Goal: Find specific page/section: Find specific page/section

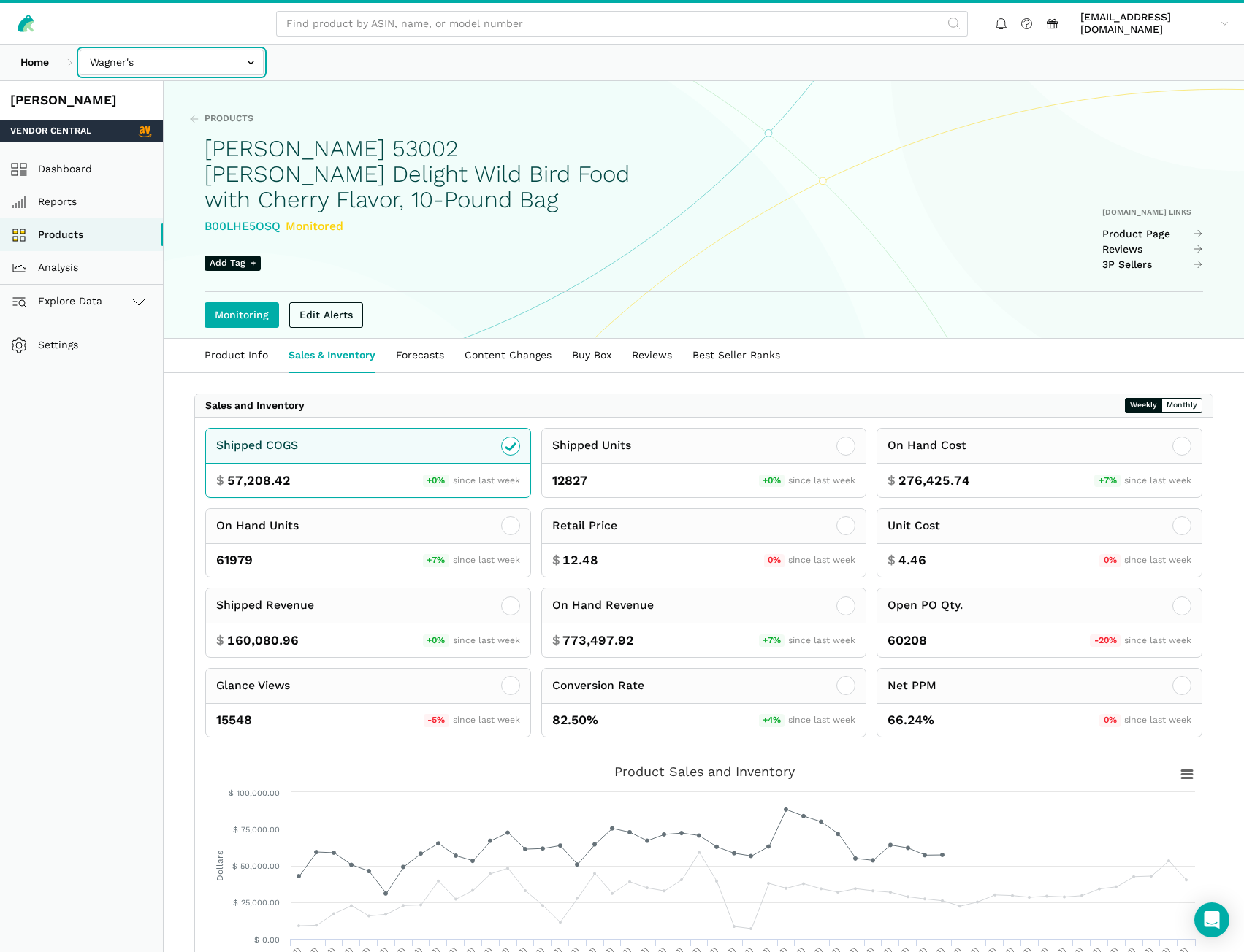
click at [218, 68] on input "text" at bounding box center [172, 63] width 184 height 25
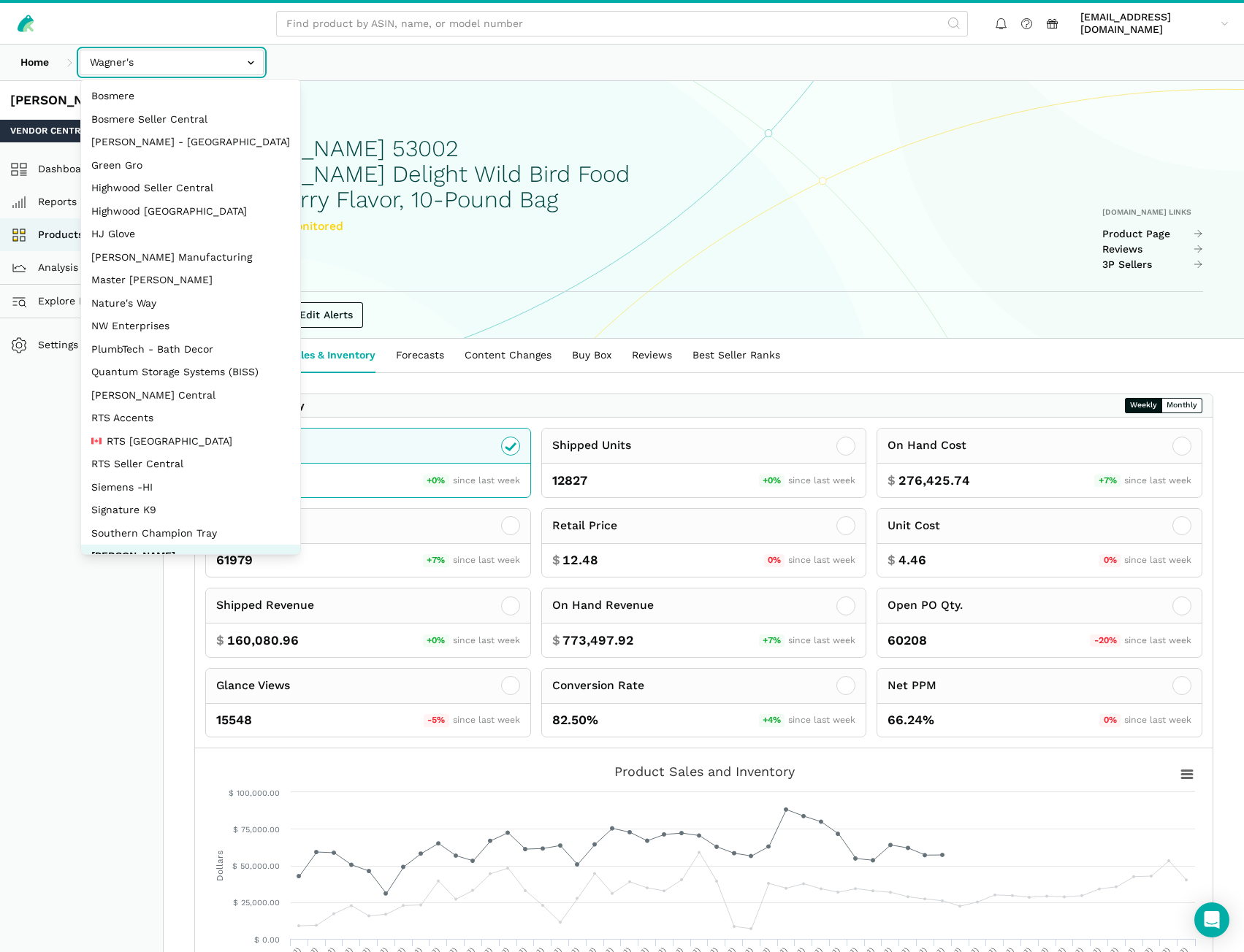
scroll to position [65, 0]
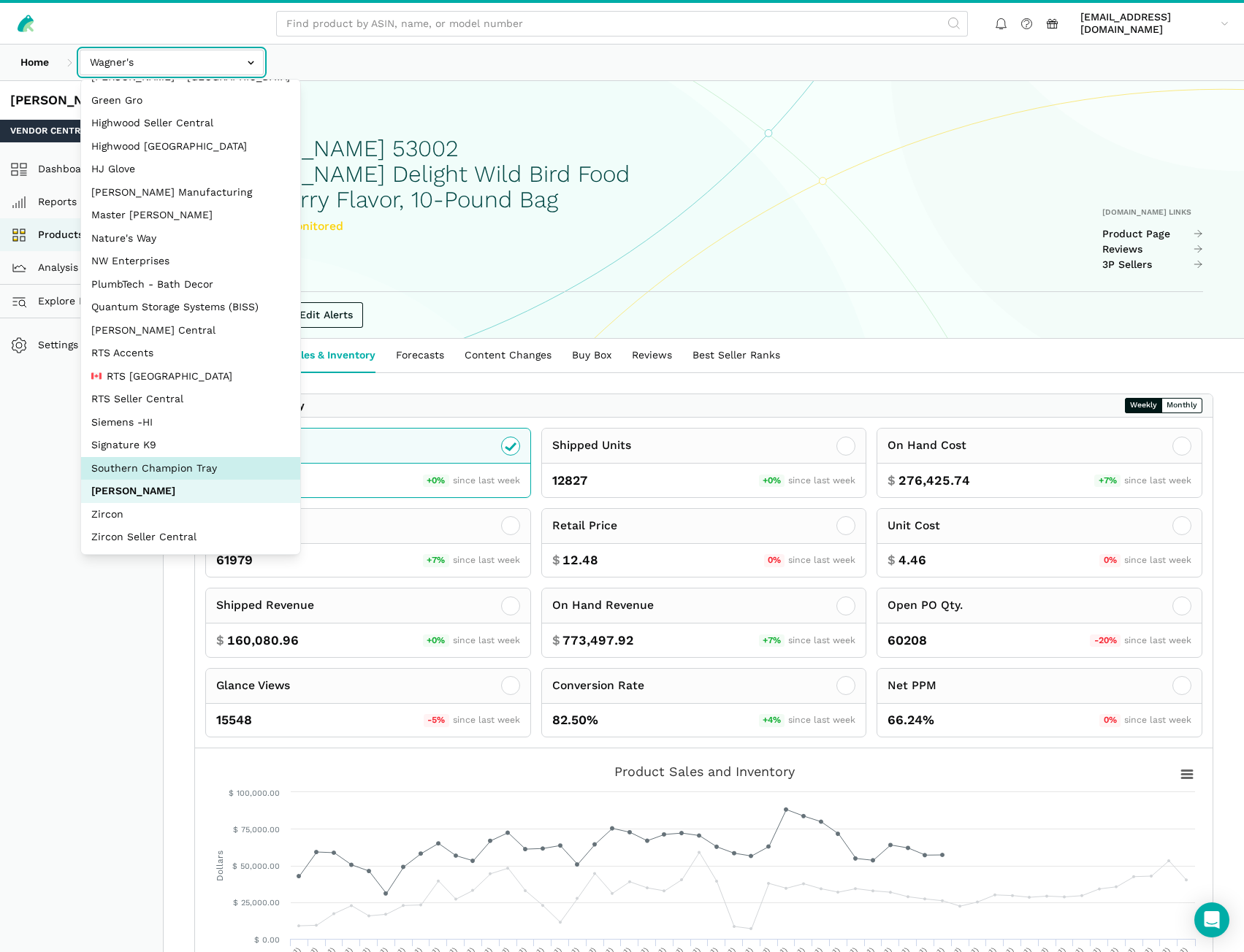
select select "oVSvG8ea9YeLvzcV4dUWoEyh"
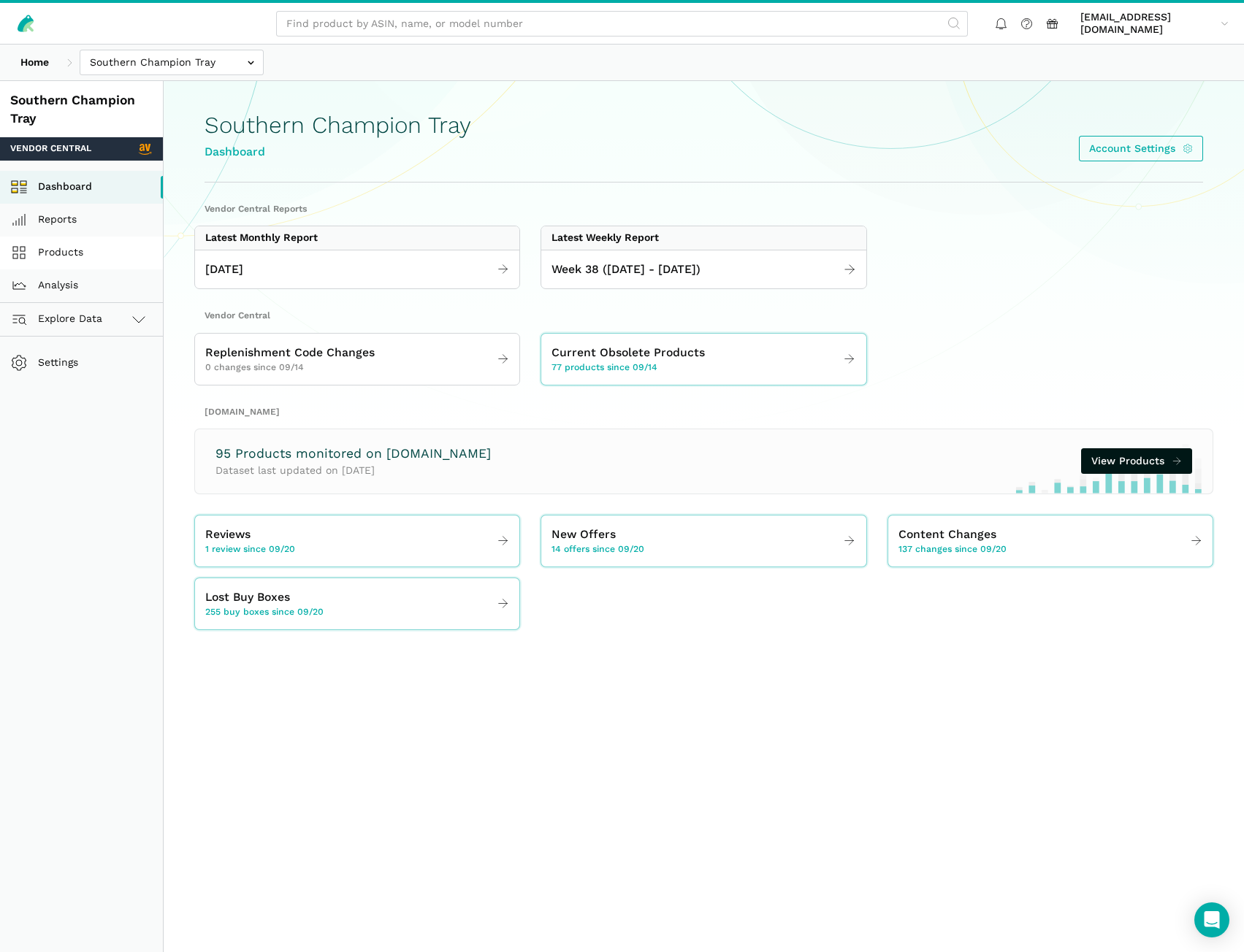
click at [51, 253] on link "Products" at bounding box center [81, 253] width 163 height 33
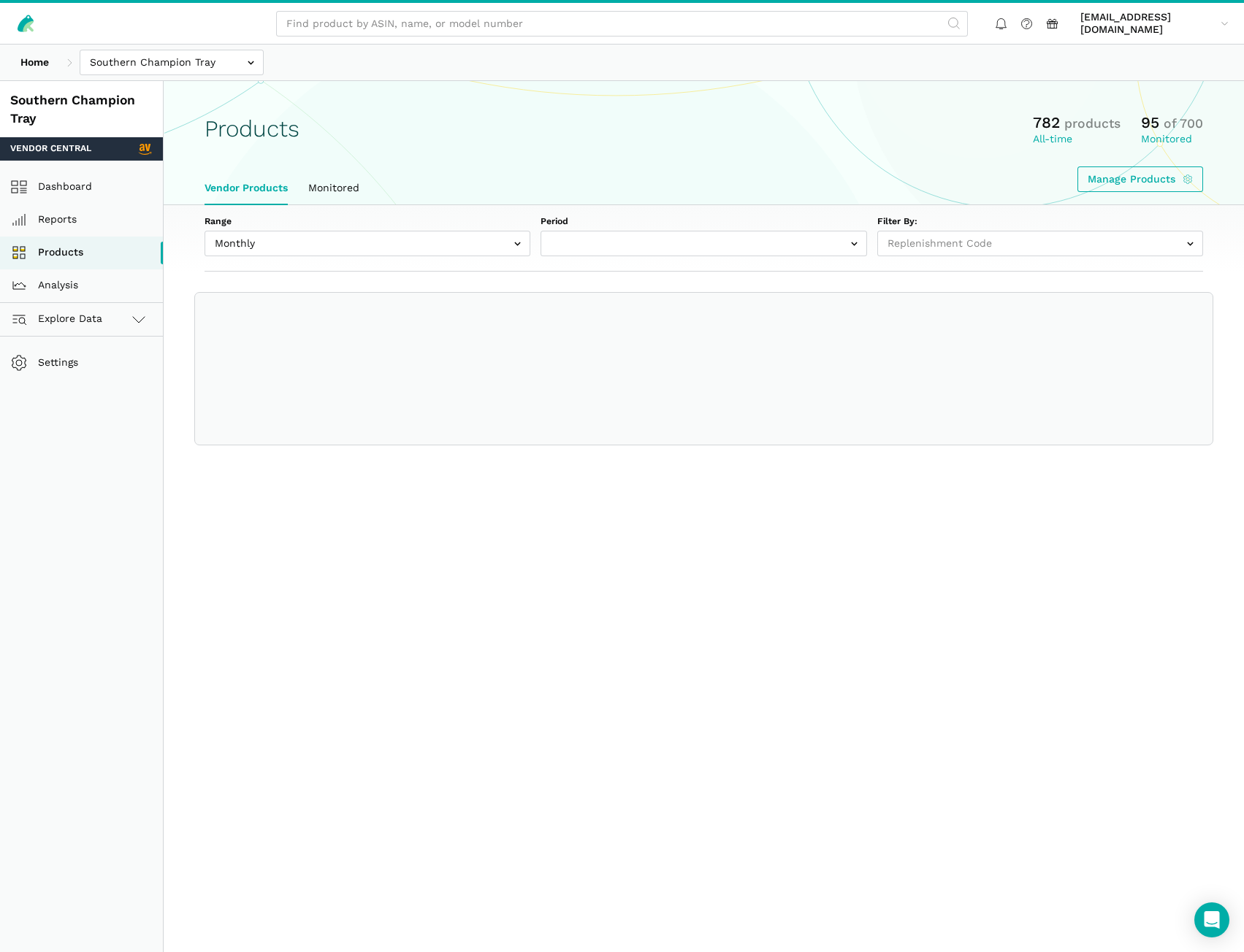
select select
select select "Monthly|2025-08-01"
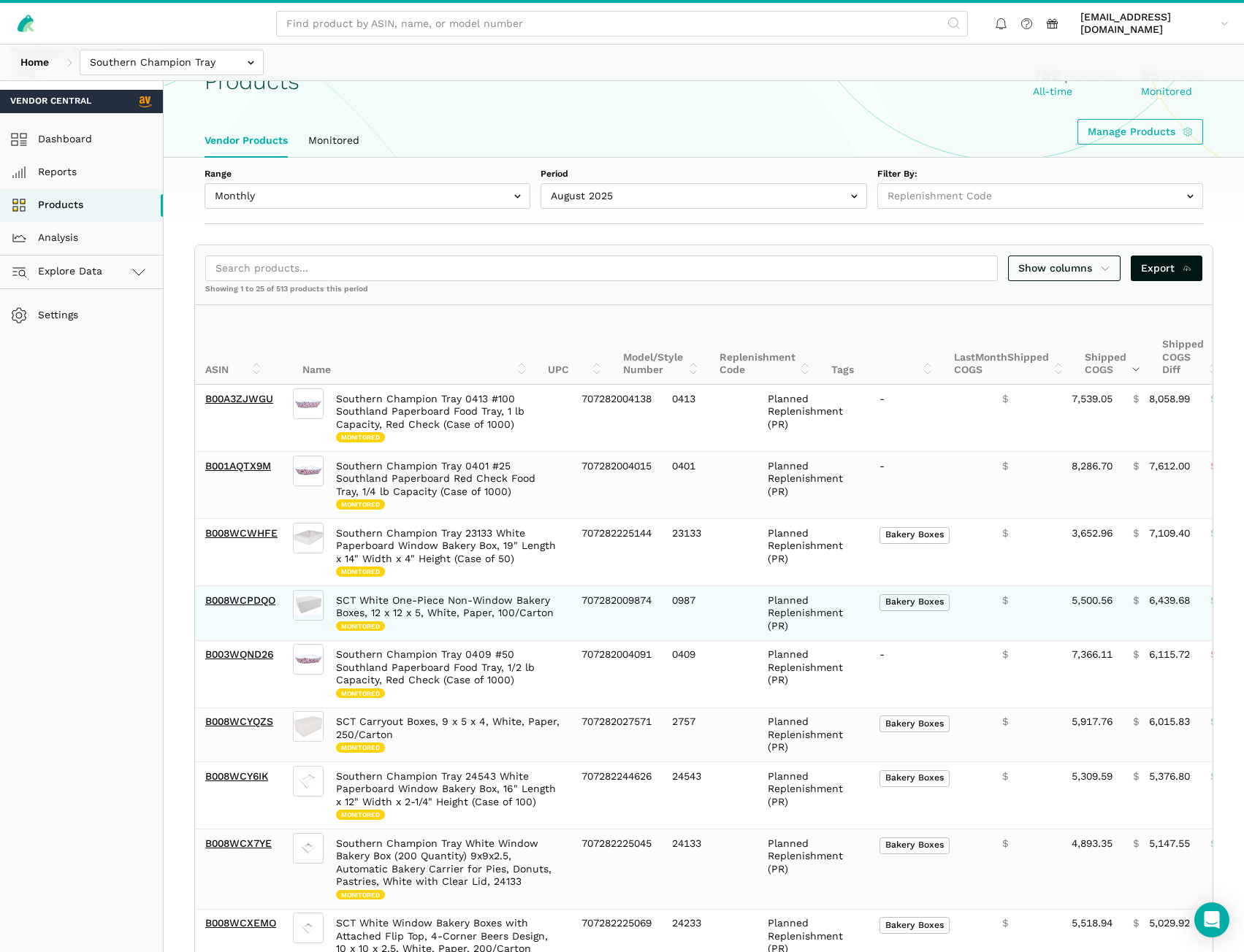
scroll to position [73, 0]
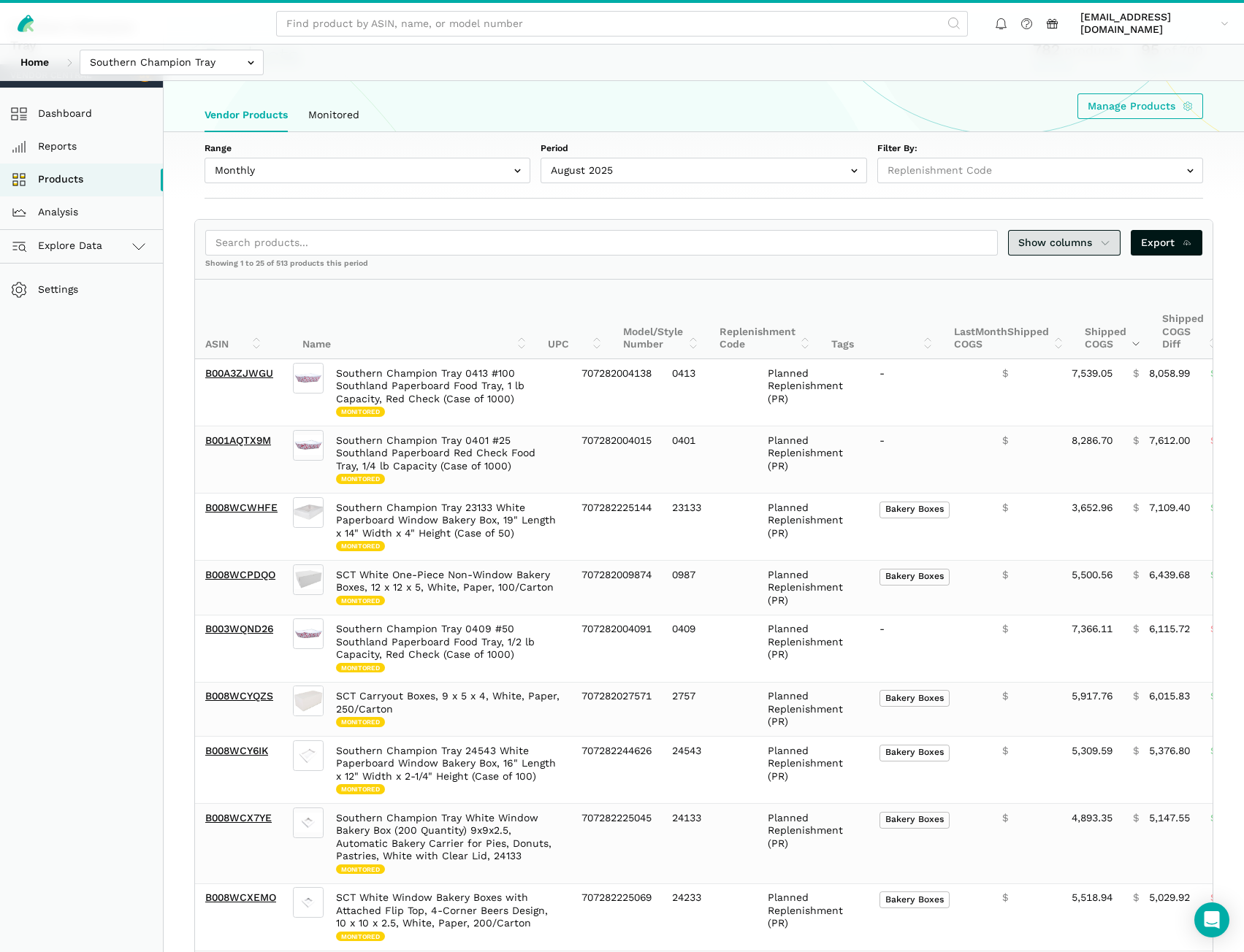
click at [1041, 242] on span "Show columns" at bounding box center [1064, 242] width 92 height 15
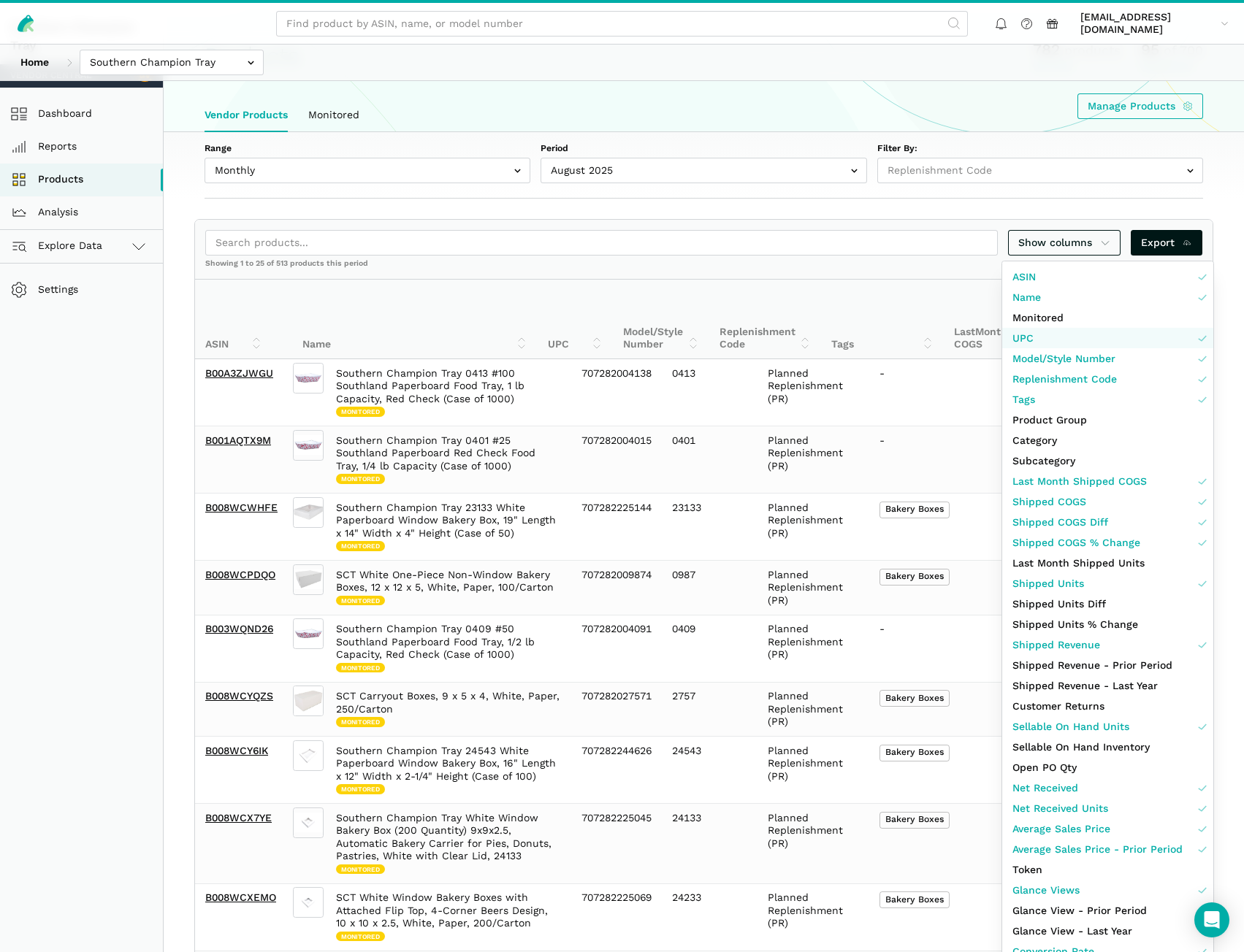
click at [1056, 336] on link "UPC" at bounding box center [1108, 338] width 211 height 20
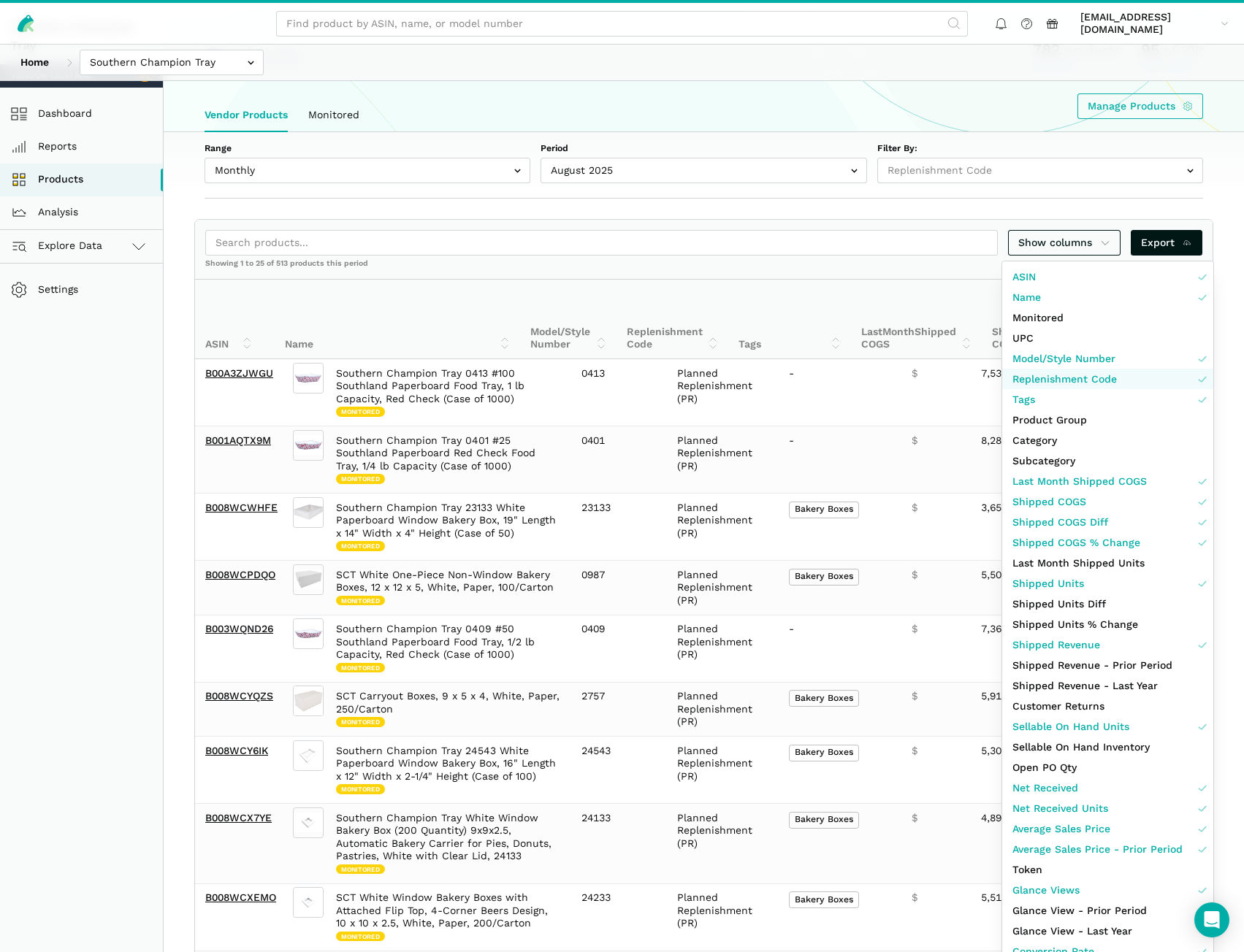
click at [1056, 379] on span "Replenishment Code" at bounding box center [1065, 379] width 105 height 15
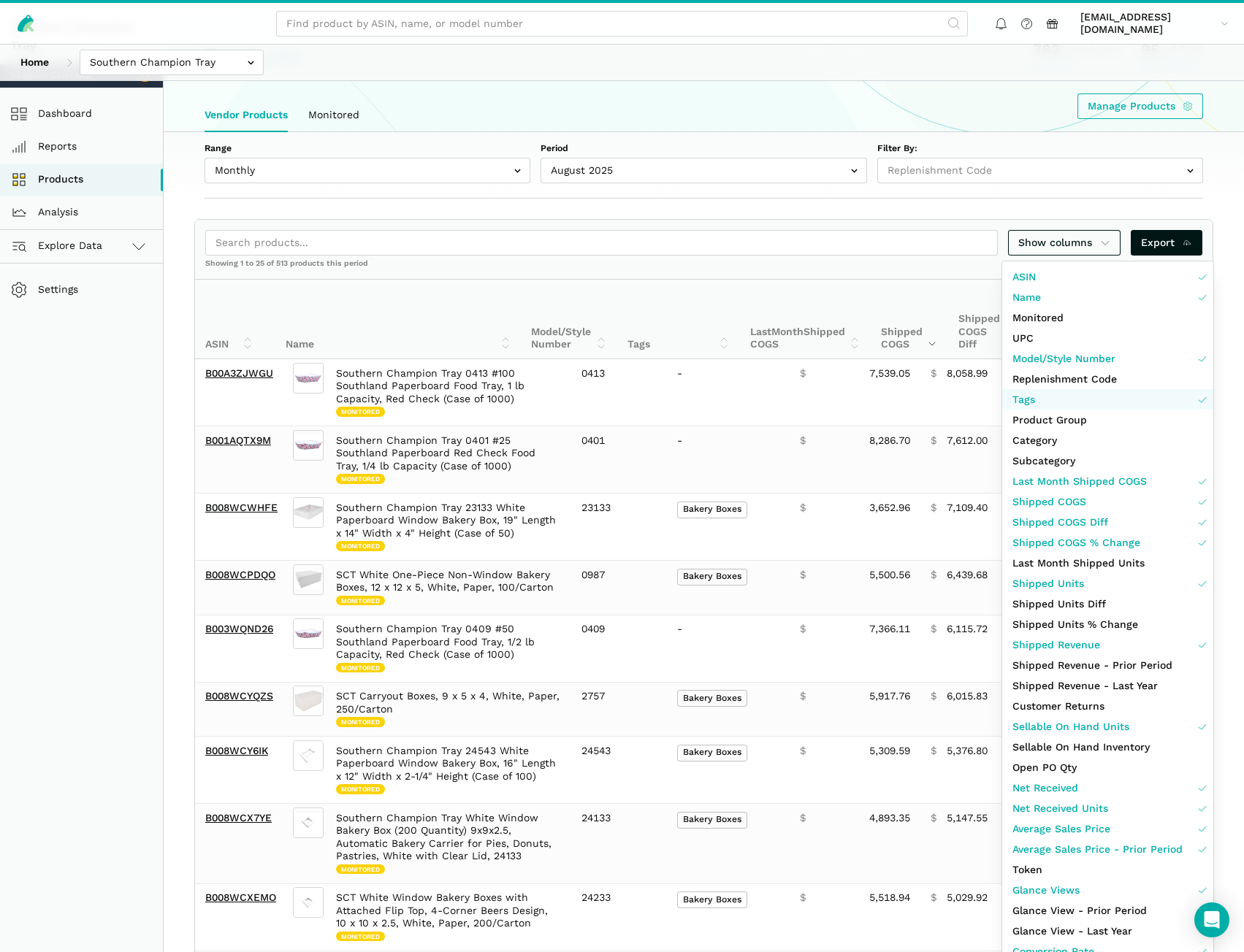
click at [1056, 401] on link "Tags" at bounding box center [1108, 400] width 211 height 20
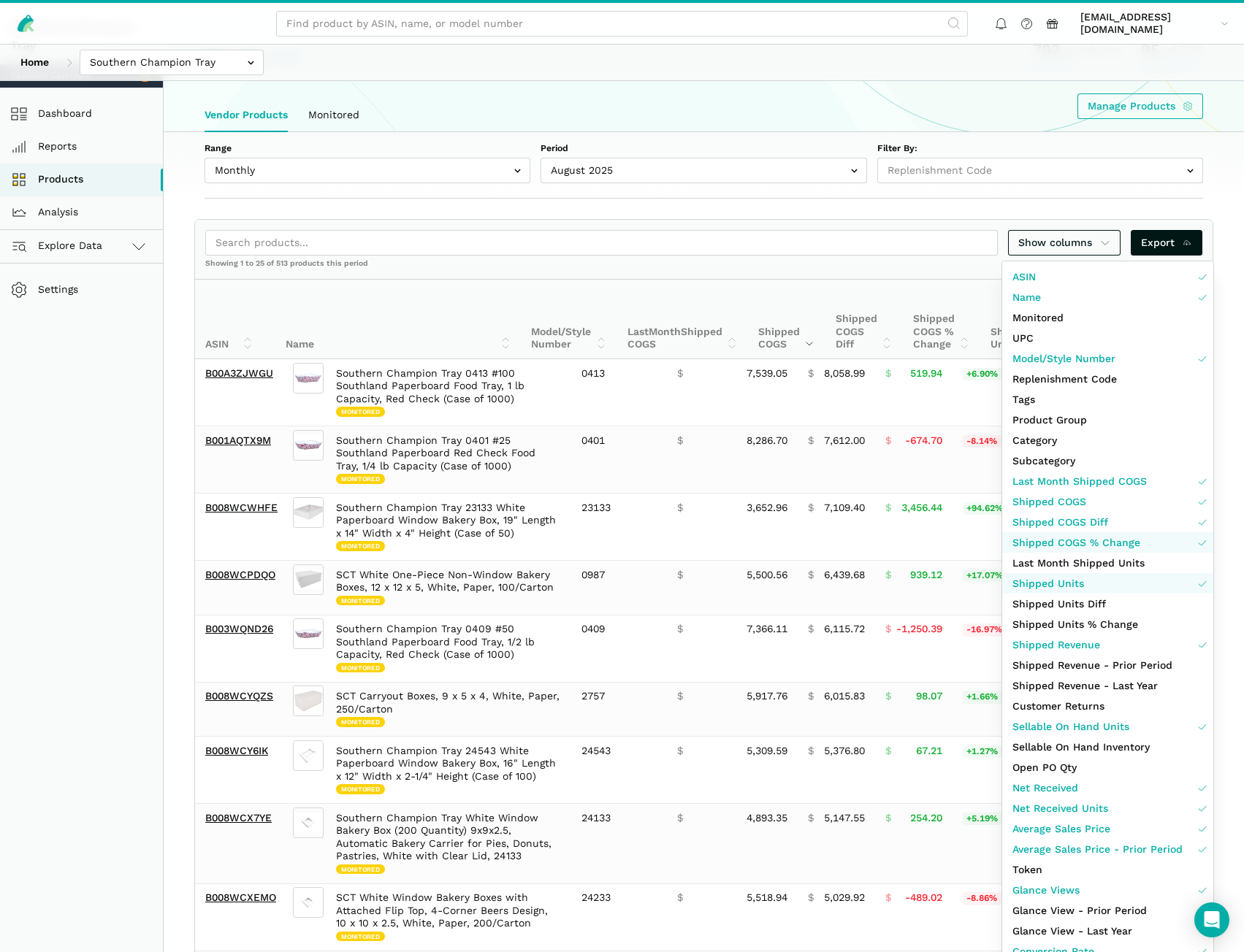
drag, startPoint x: 1064, startPoint y: 579, endPoint x: 1067, endPoint y: 547, distance: 32.1
click at [1065, 578] on span "Shipped Units" at bounding box center [1048, 584] width 72 height 15
click at [1067, 547] on span "Shipped COGS % Change" at bounding box center [1076, 543] width 128 height 15
click at [1065, 524] on span "Shipped COGS Diff" at bounding box center [1060, 522] width 95 height 15
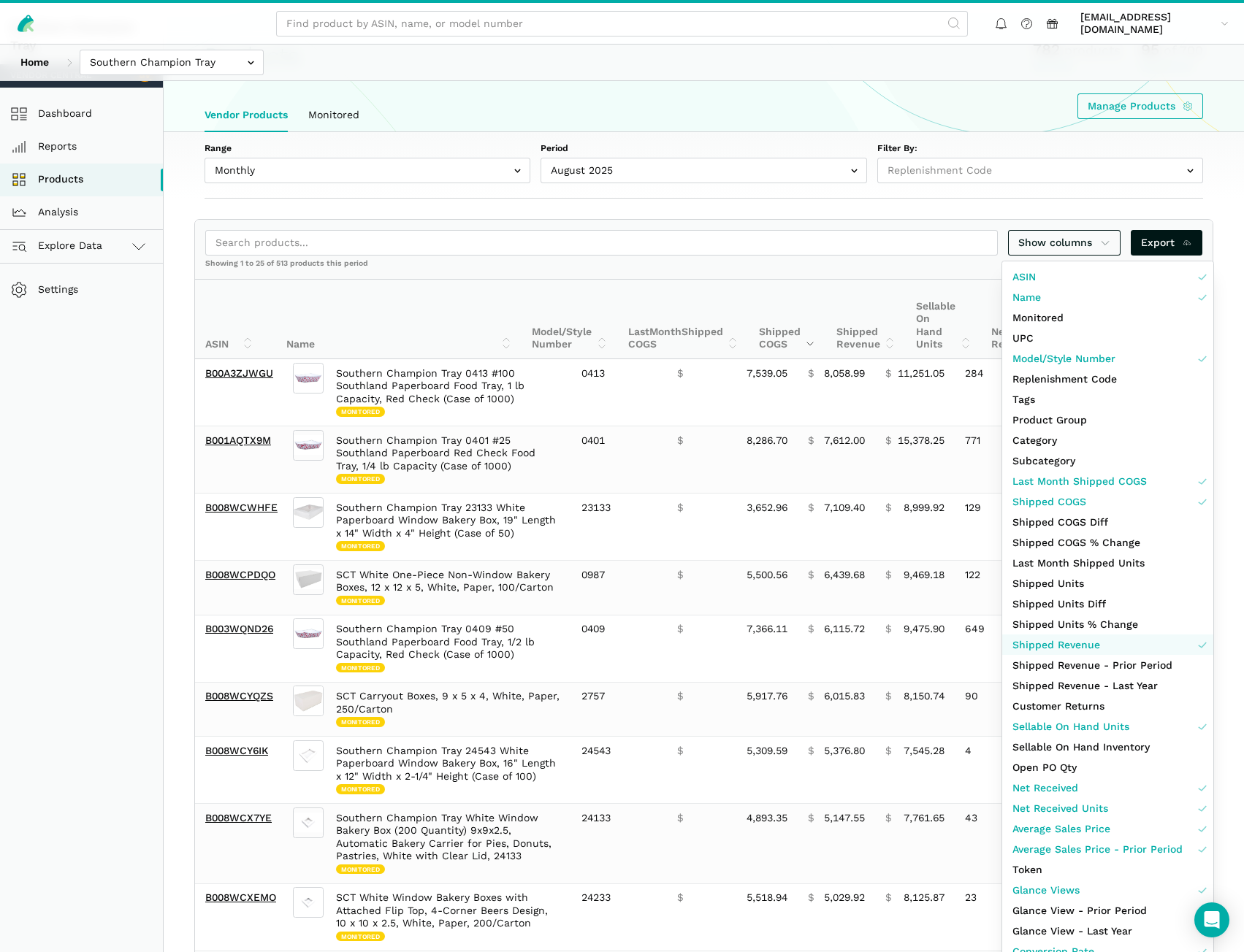
click at [1066, 641] on span "Shipped Revenue" at bounding box center [1056, 645] width 88 height 15
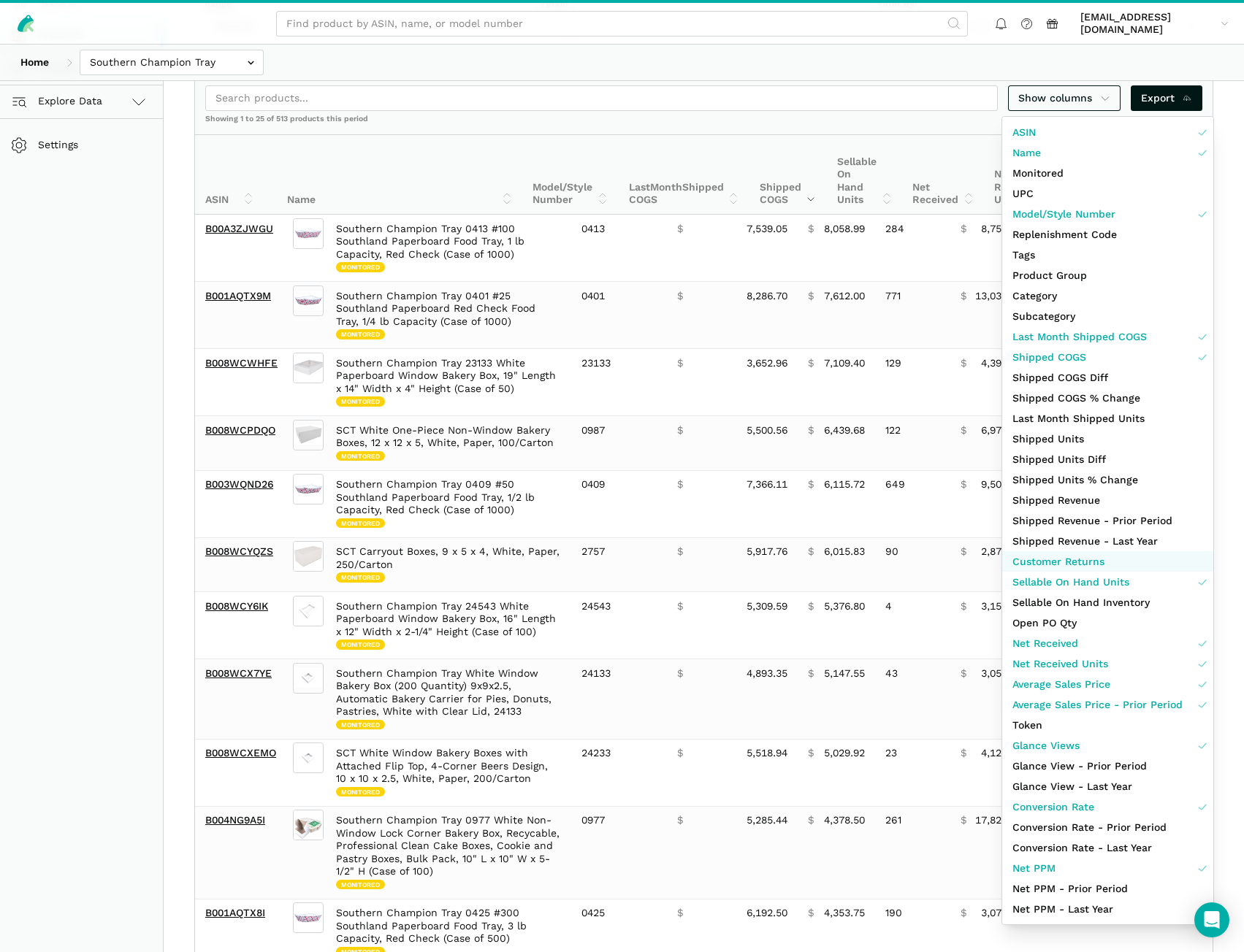
scroll to position [219, 0]
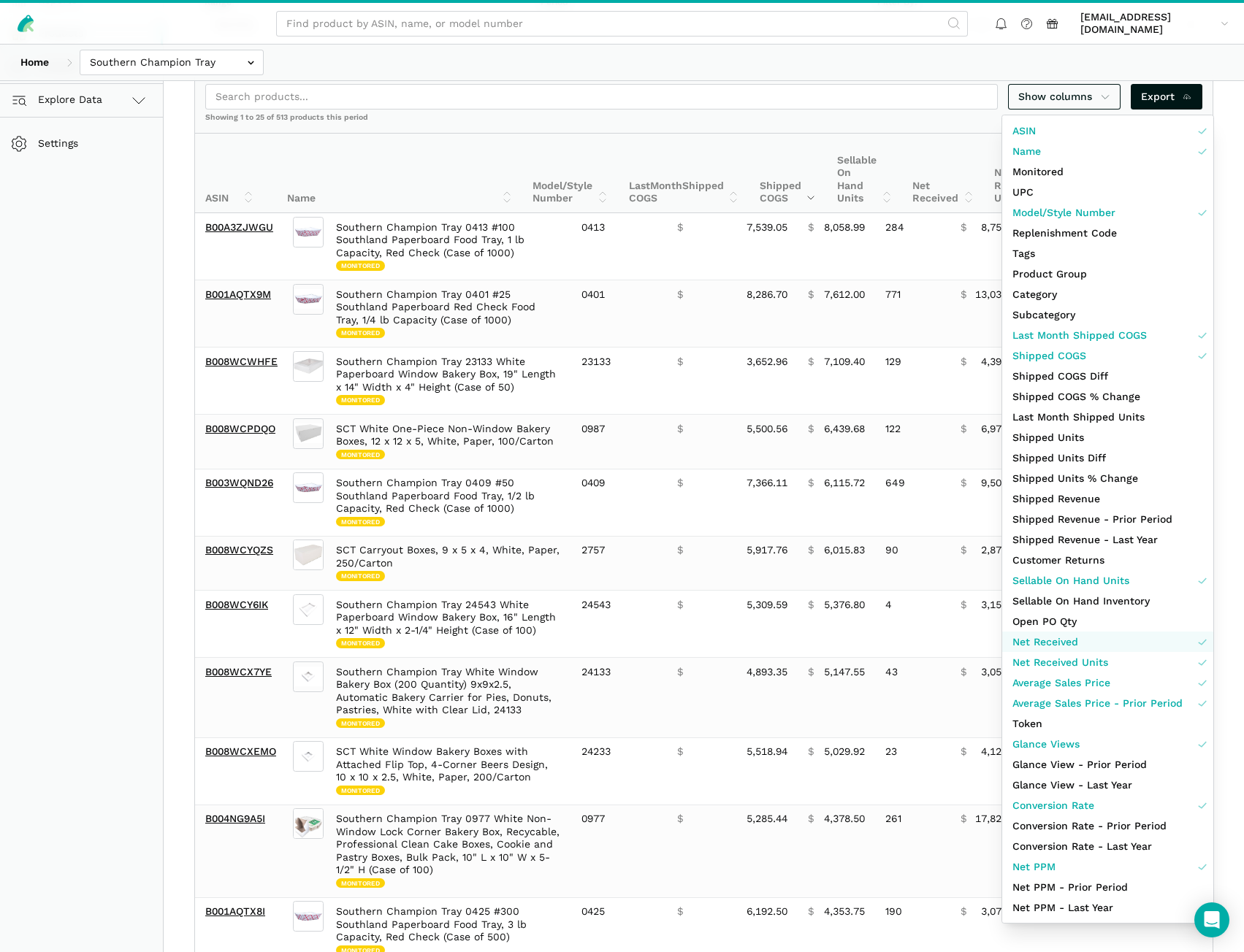
click at [1061, 637] on span "Net Received" at bounding box center [1045, 642] width 66 height 15
click at [1068, 661] on span "Net Received Units" at bounding box center [1060, 662] width 95 height 15
click at [1071, 682] on span "Average Sales Price" at bounding box center [1061, 683] width 98 height 15
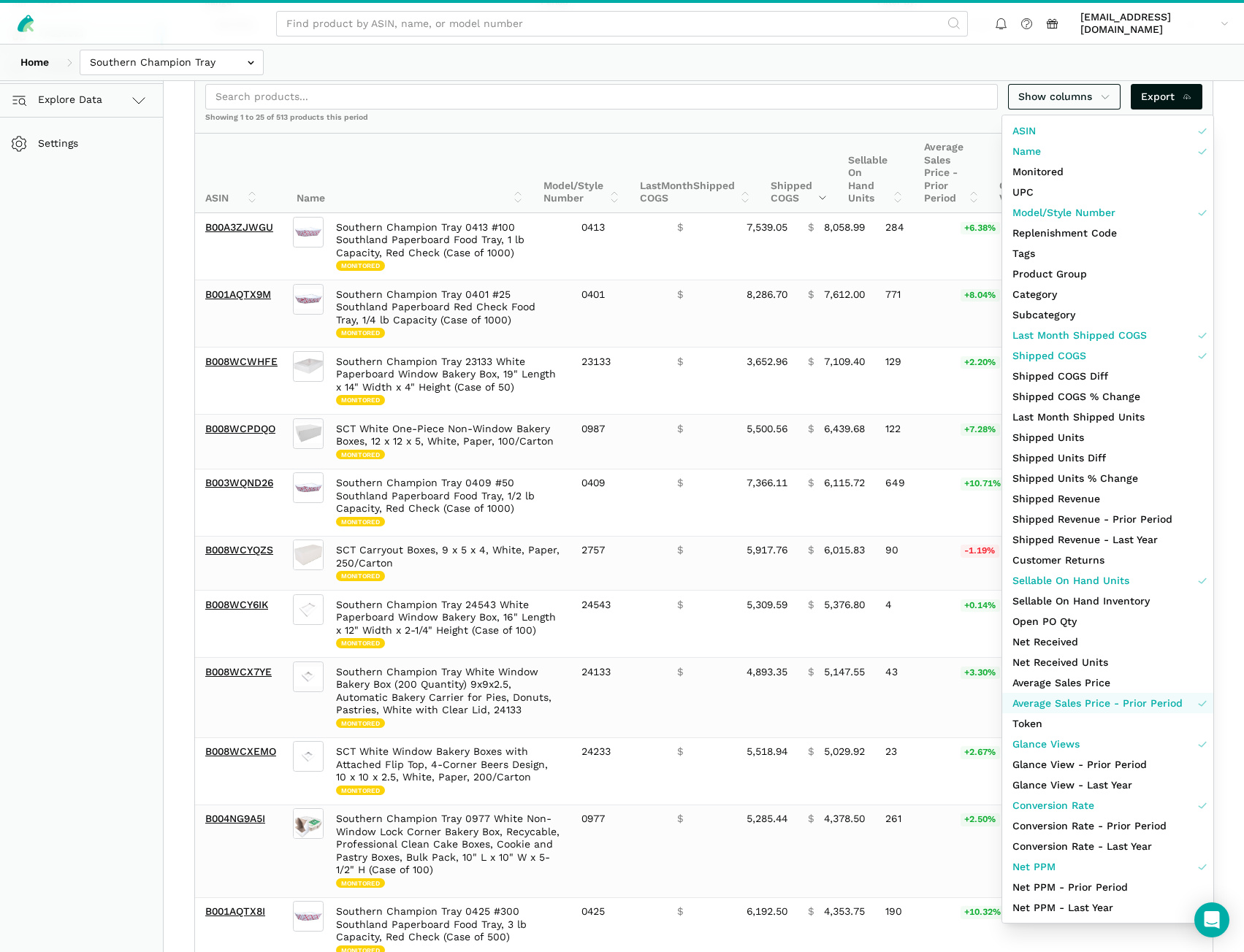
click at [1072, 707] on span "Average Sales Price - Prior Period" at bounding box center [1097, 704] width 170 height 15
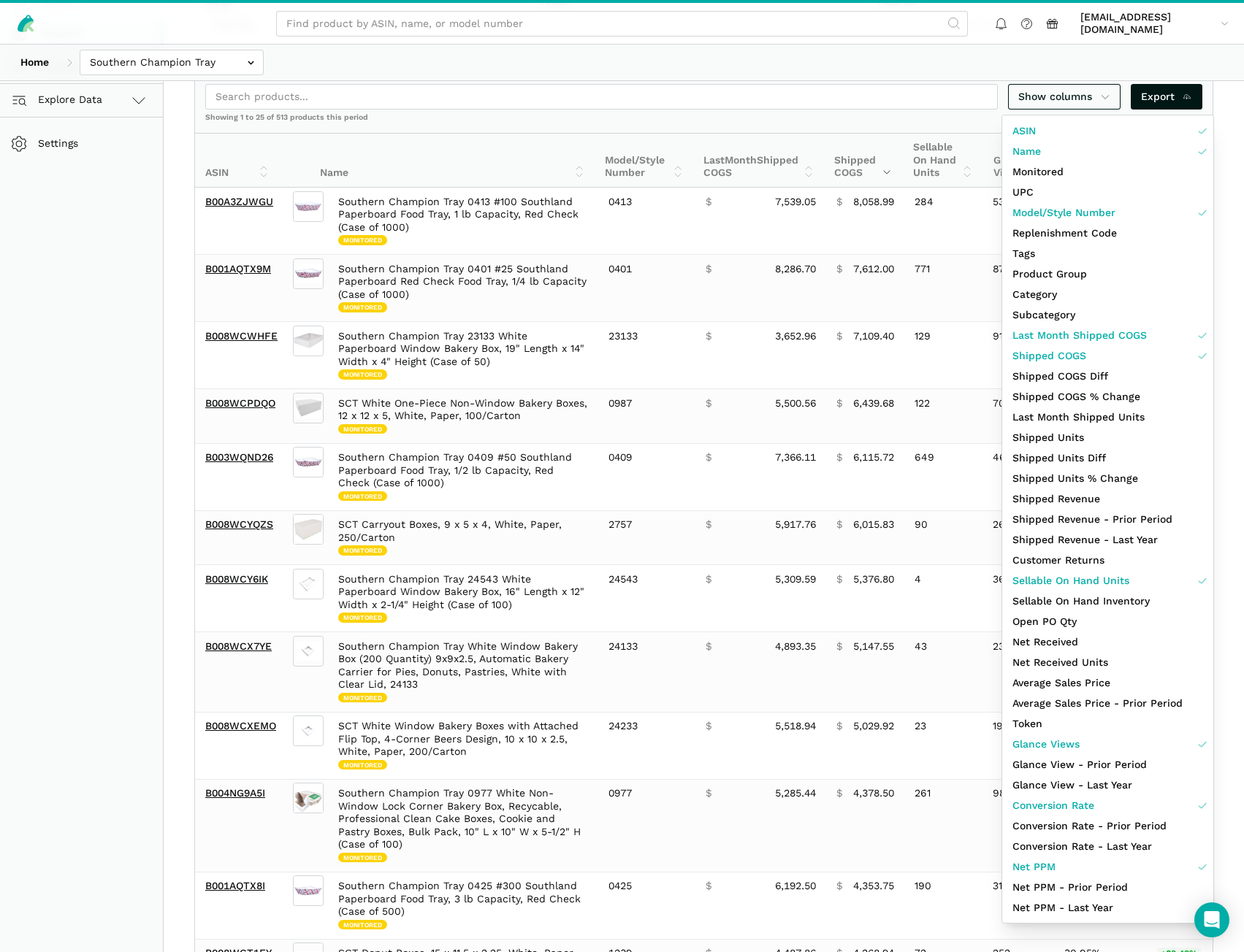
click at [137, 177] on div at bounding box center [622, 476] width 1244 height 952
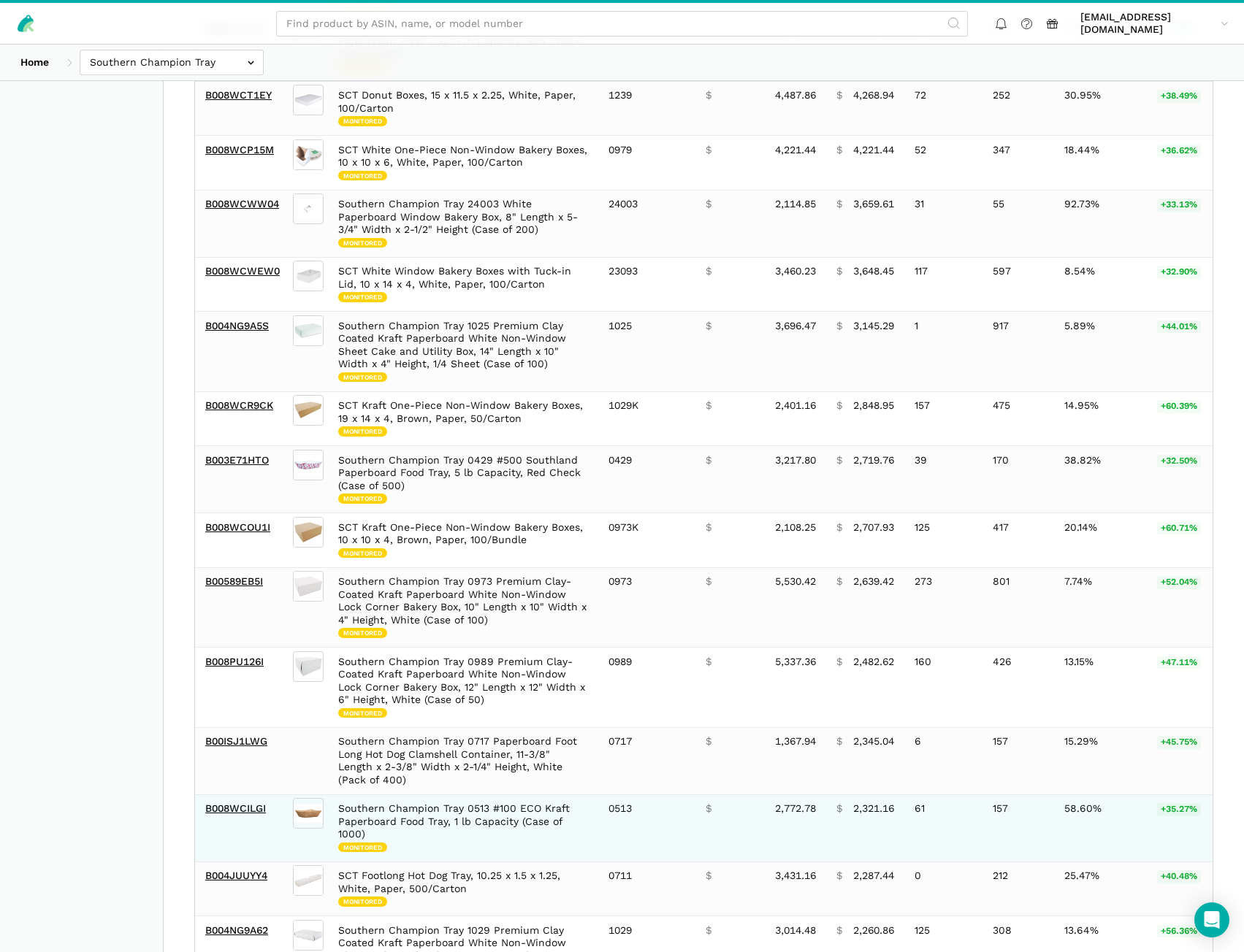
scroll to position [1096, 0]
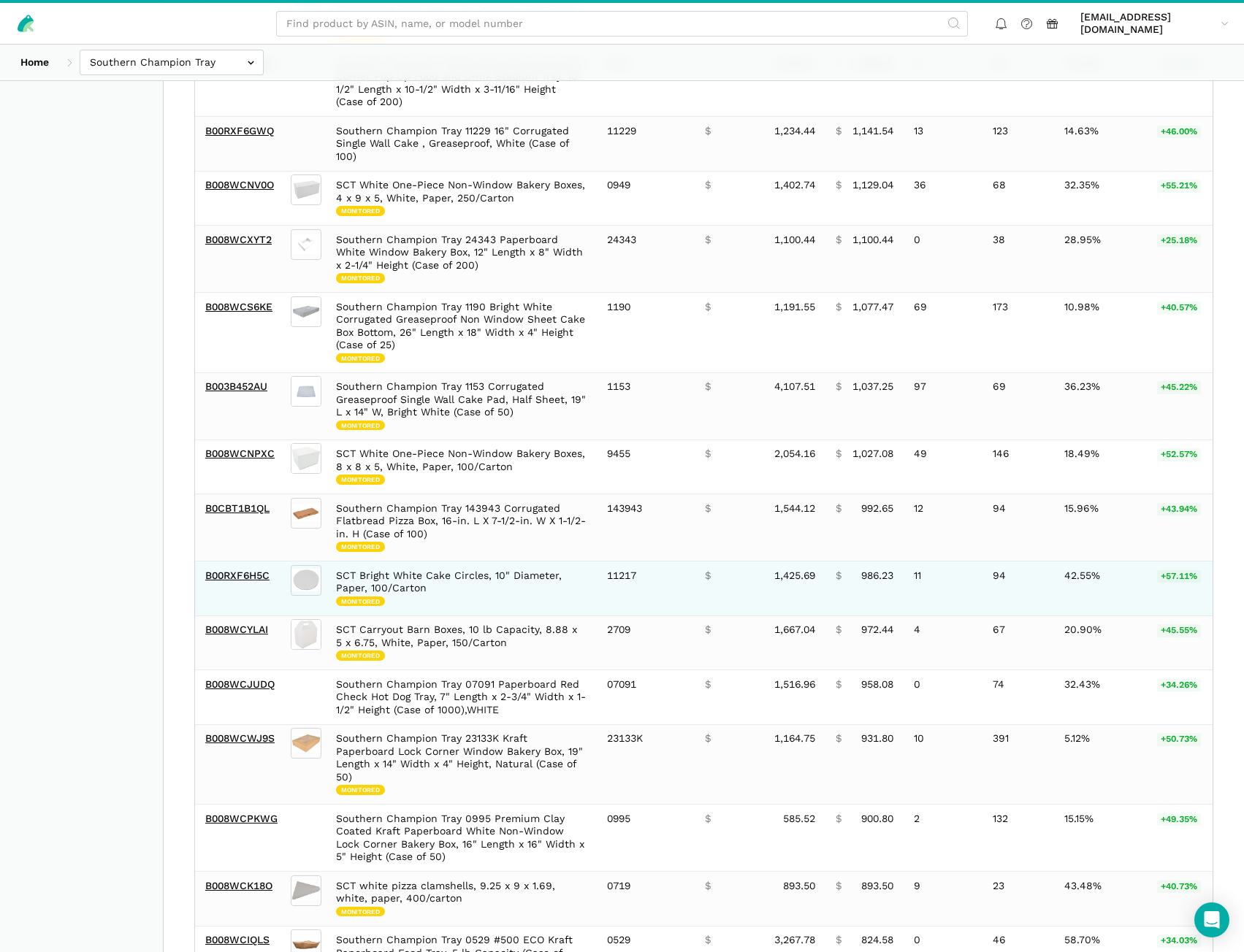
scroll to position [1027, 0]
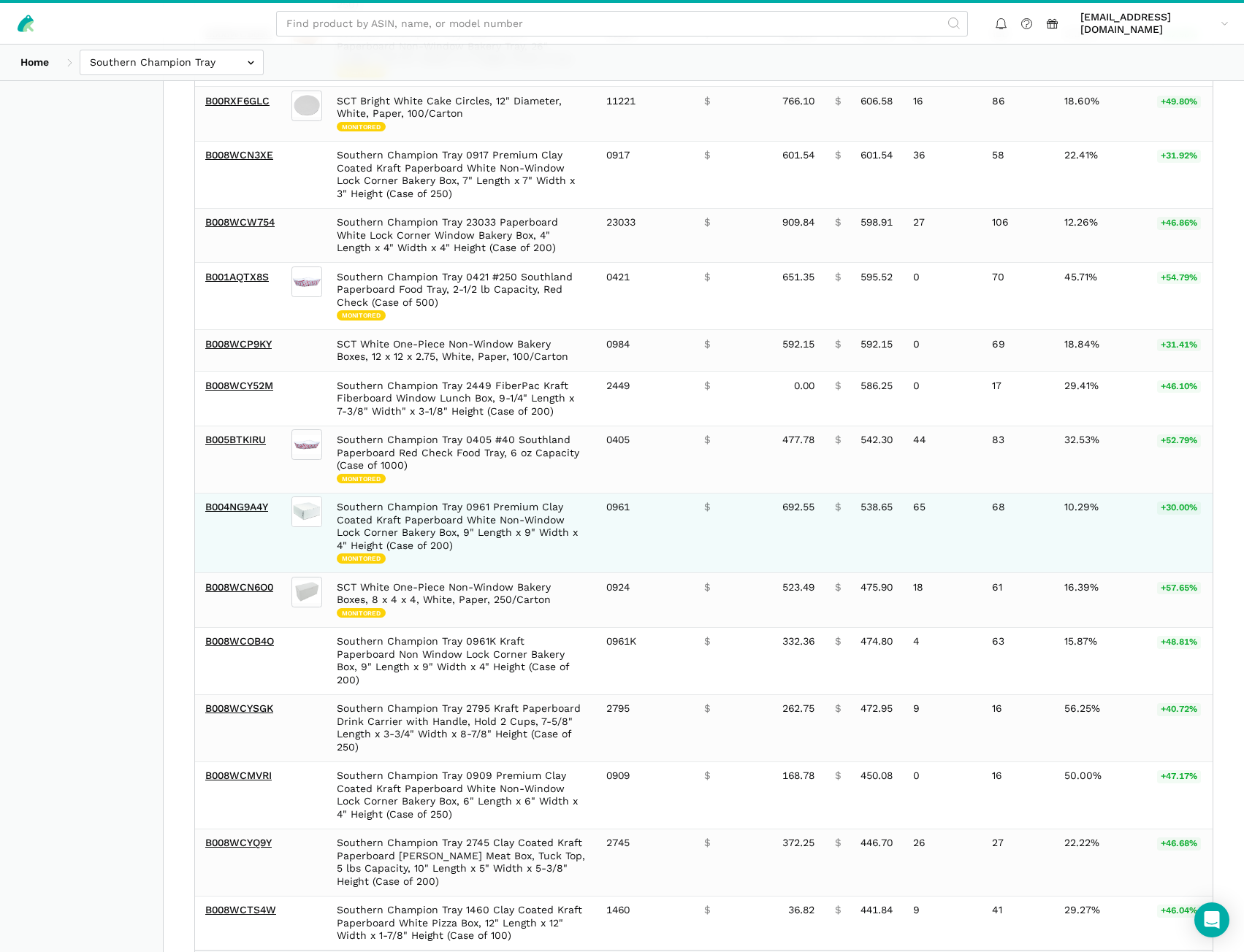
scroll to position [1015, 0]
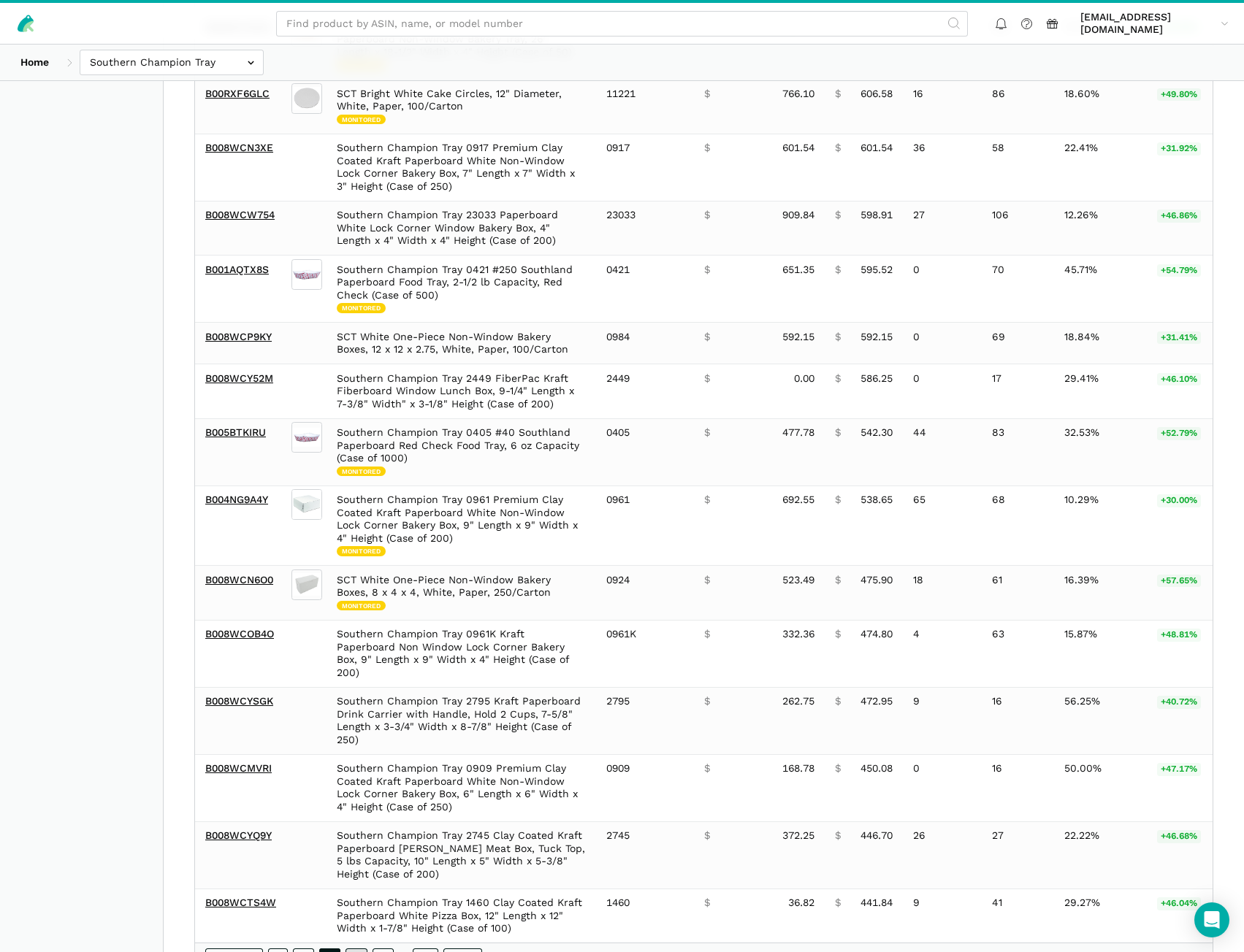
click at [354, 949] on link "4" at bounding box center [357, 959] width 22 height 20
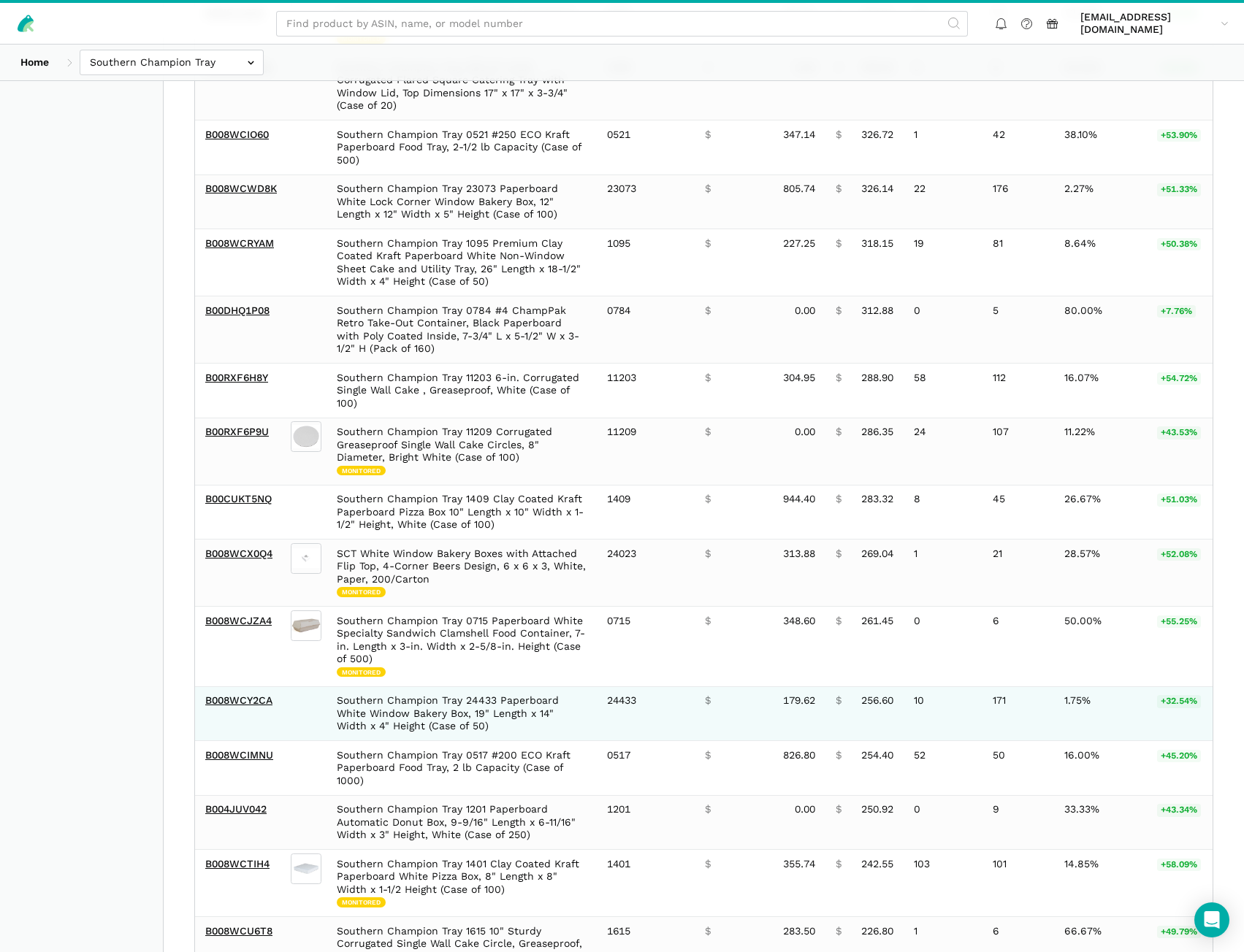
scroll to position [925, 0]
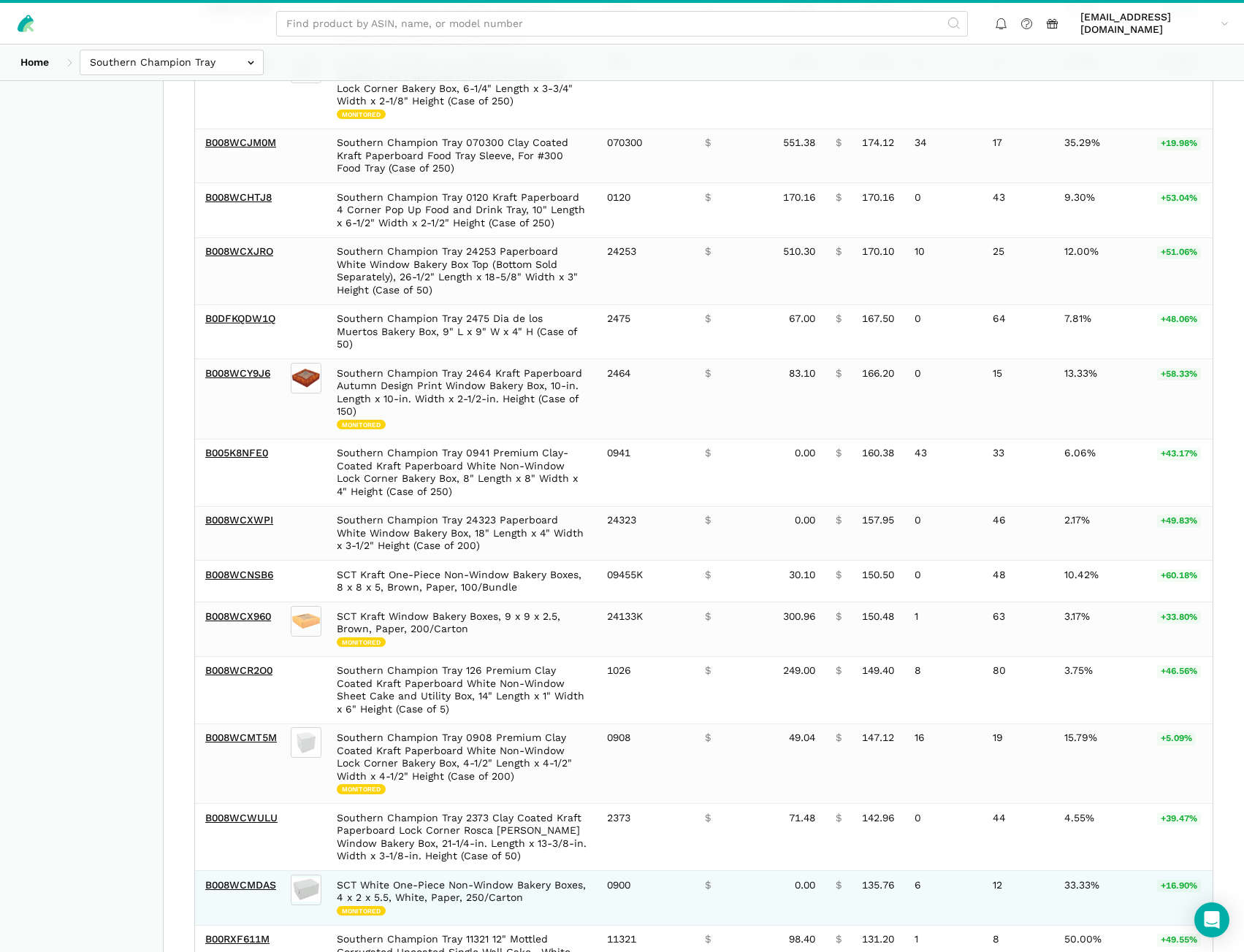
scroll to position [976, 0]
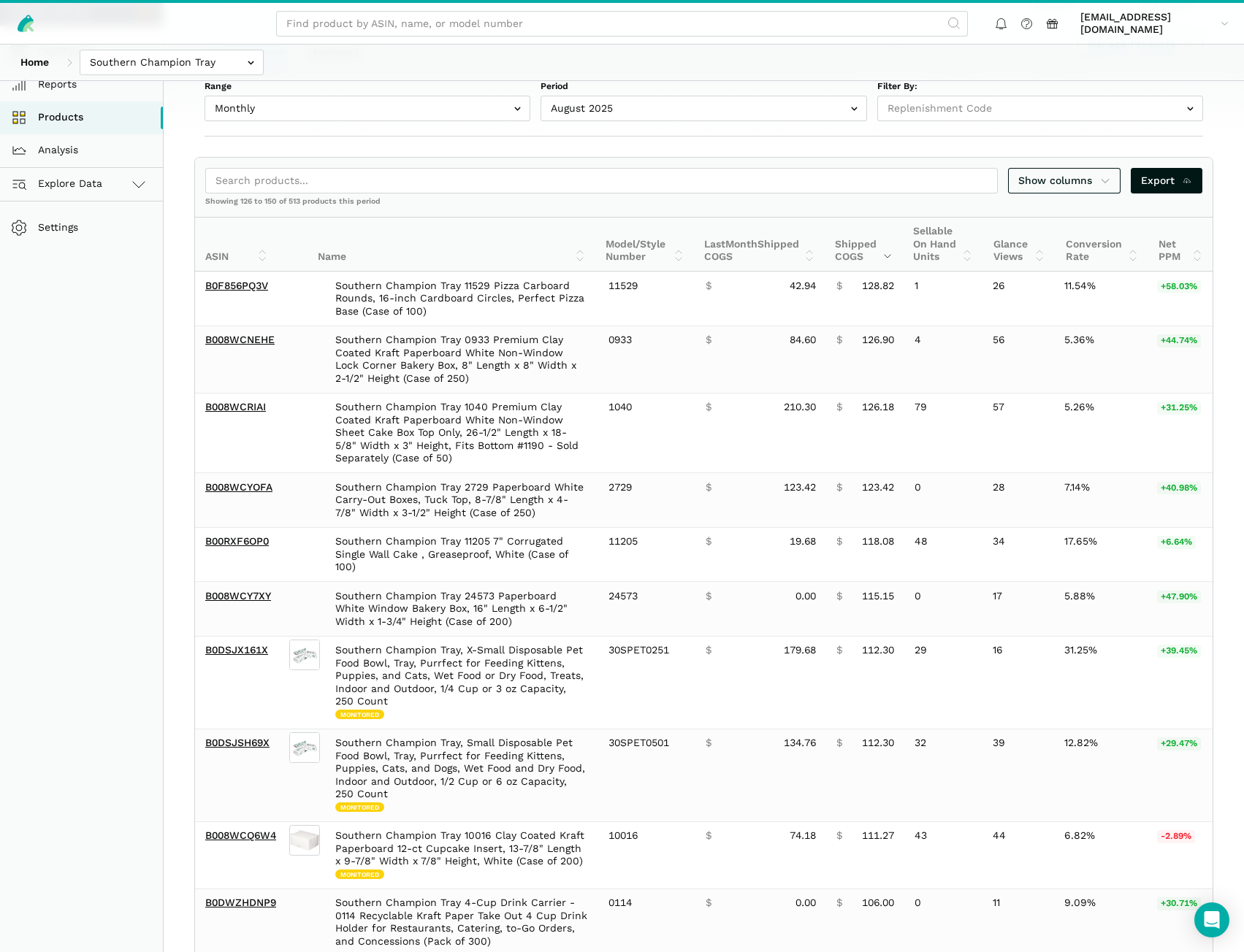
scroll to position [0, 0]
